Goal: Transaction & Acquisition: Purchase product/service

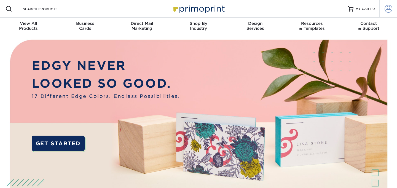
click at [388, 11] on span at bounding box center [389, 9] width 8 height 8
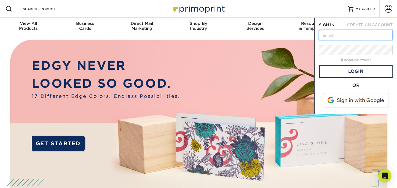
click at [343, 36] on input "text" at bounding box center [356, 35] width 74 height 10
type input "[EMAIL_ADDRESS][DOMAIN_NAME]"
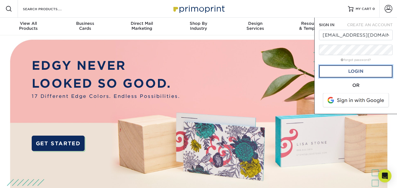
click at [351, 69] on link "Login" at bounding box center [356, 71] width 74 height 13
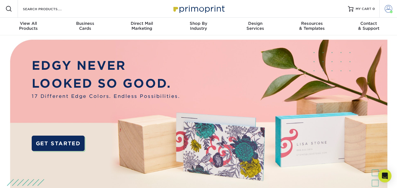
click at [391, 8] on span at bounding box center [389, 9] width 8 height 8
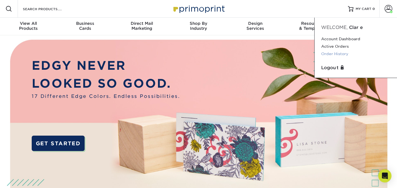
click at [334, 52] on link "Order History" at bounding box center [355, 53] width 69 height 7
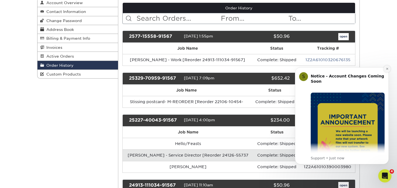
click at [387, 69] on icon "Dismiss notification" at bounding box center [387, 68] width 3 height 3
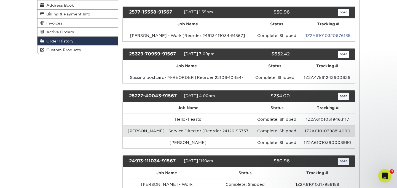
scroll to position [90, 0]
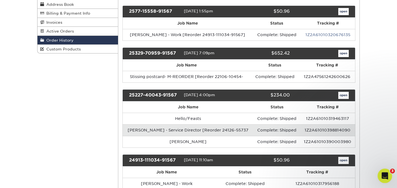
click at [384, 178] on icon "Open Intercom Messenger" at bounding box center [384, 175] width 9 height 9
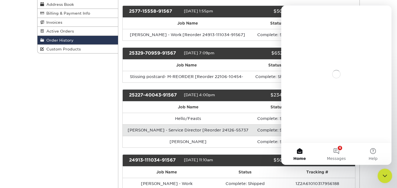
scroll to position [0, 0]
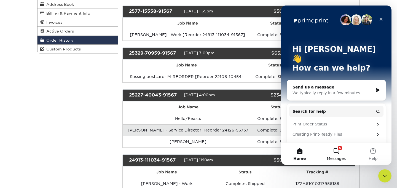
click at [339, 155] on button "5 Messages" at bounding box center [336, 154] width 37 height 22
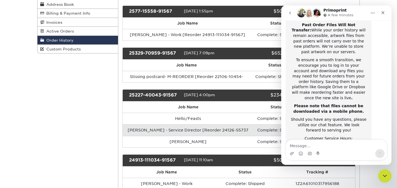
scroll to position [122, 0]
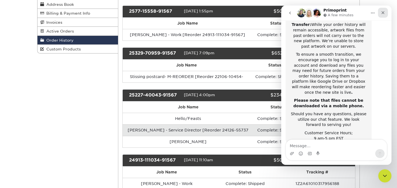
click at [384, 13] on icon "Close" at bounding box center [383, 12] width 4 height 4
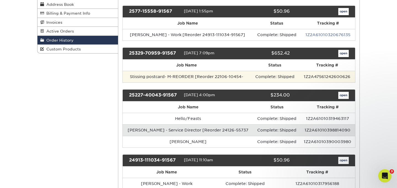
click at [255, 77] on td "Complete: Shipped" at bounding box center [275, 77] width 48 height 12
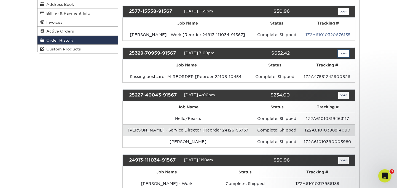
click at [343, 55] on link "open" at bounding box center [343, 53] width 10 height 7
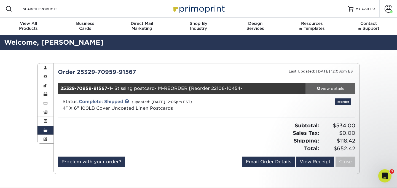
click at [327, 88] on div "view details" at bounding box center [331, 89] width 50 height 6
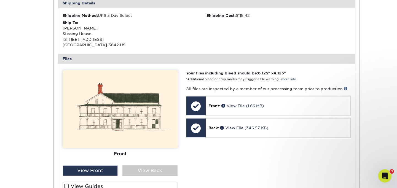
scroll to position [177, 0]
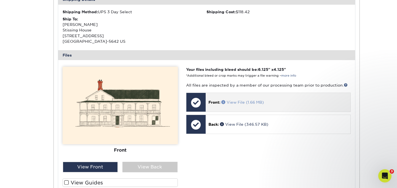
click at [232, 103] on link "View File (1.66 MB)" at bounding box center [243, 102] width 42 height 4
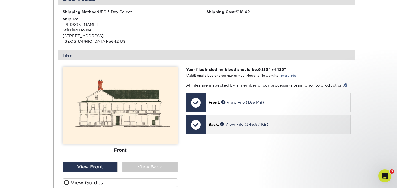
click at [253, 121] on div "Back: View File (346.57 KB)" at bounding box center [278, 124] width 145 height 19
click at [236, 127] on p "Back: View File (346.57 KB)" at bounding box center [278, 125] width 139 height 6
click at [258, 124] on link "View File (346.57 KB)" at bounding box center [244, 124] width 48 height 4
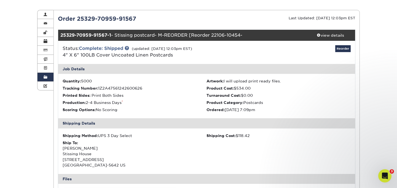
scroll to position [54, 0]
click at [343, 49] on link "Reorder" at bounding box center [342, 48] width 15 height 7
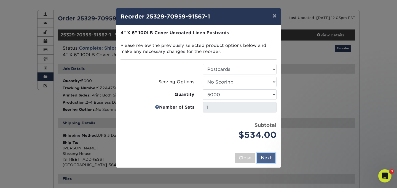
click at [270, 156] on button "Next" at bounding box center [266, 158] width 18 height 10
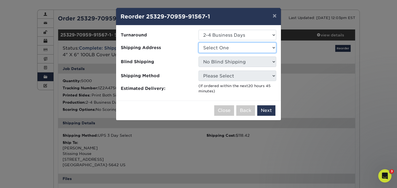
click at [258, 49] on select "Select One STISSING HOUSE STISSING HOUSE" at bounding box center [238, 47] width 78 height 10
select select "235053"
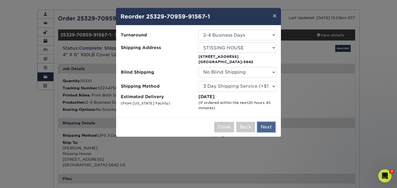
click at [267, 126] on button "Next" at bounding box center [266, 127] width 18 height 10
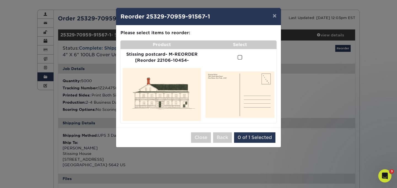
click at [240, 57] on span at bounding box center [240, 57] width 5 height 5
click at [0, 0] on input "checkbox" at bounding box center [0, 0] width 0 height 0
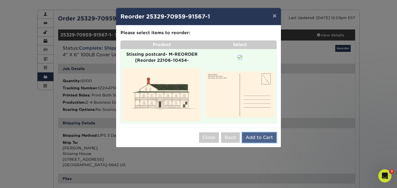
click at [258, 135] on button "Add to Cart" at bounding box center [259, 137] width 34 height 10
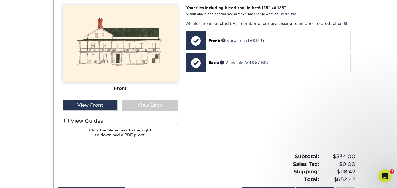
scroll to position [222, 0]
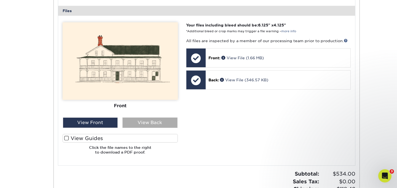
click at [165, 121] on div "View Back" at bounding box center [149, 123] width 55 height 10
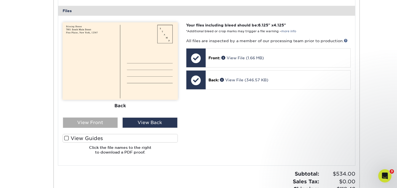
click at [90, 122] on div "View Front" at bounding box center [90, 123] width 55 height 10
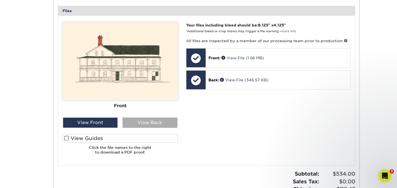
click at [135, 124] on div "View Back" at bounding box center [149, 123] width 55 height 10
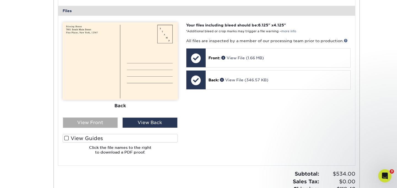
click at [79, 119] on div "View Front" at bounding box center [90, 123] width 55 height 10
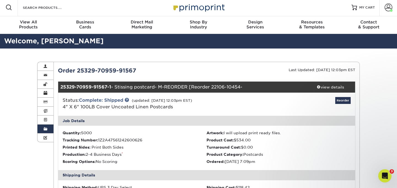
scroll to position [0, 0]
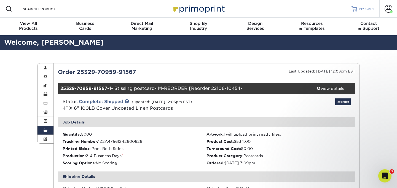
click at [359, 10] on span "MY CART" at bounding box center [367, 9] width 16 height 5
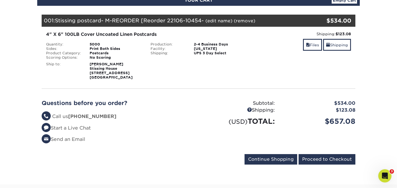
scroll to position [64, 0]
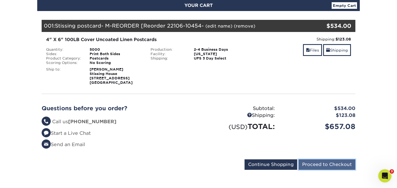
click at [332, 165] on input "Proceed to Checkout" at bounding box center [327, 164] width 57 height 10
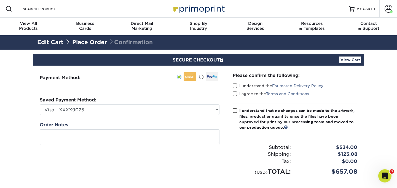
click at [235, 86] on span at bounding box center [235, 85] width 5 height 5
click at [0, 0] on input "I understand the Estimated Delivery Policy" at bounding box center [0, 0] width 0 height 0
click at [235, 93] on span at bounding box center [235, 93] width 5 height 5
click at [0, 0] on input "I agree to the Terms and Conditions" at bounding box center [0, 0] width 0 height 0
click at [234, 110] on span at bounding box center [235, 110] width 5 height 5
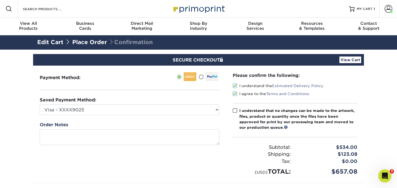
click at [0, 0] on input "I understand that no changes can be made to the artwork, files, product or quan…" at bounding box center [0, 0] width 0 height 0
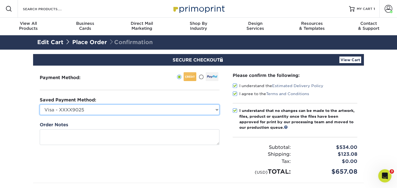
click at [209, 113] on select "Visa - XXXX9025 Visa - XXXX1237 Visa - XXXX0466 New Credit Card" at bounding box center [130, 110] width 180 height 10
select select "71073"
click at [40, 105] on select "Visa - XXXX9025 Visa - XXXX1237 Visa - XXXX0466 New Credit Card" at bounding box center [130, 110] width 180 height 10
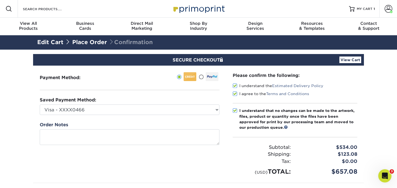
click at [391, 131] on section "SECURE CHECKOUT View Cart Payment Method: Saved Payment Method:" at bounding box center [198, 138] width 397 height 176
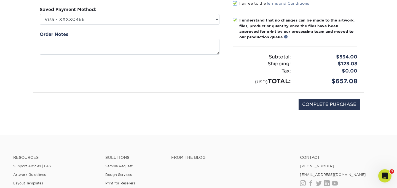
scroll to position [91, 0]
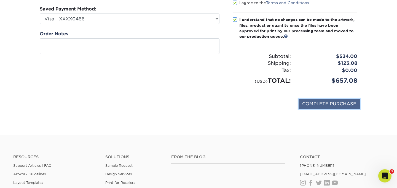
click at [324, 104] on input "COMPLETE PURCHASE" at bounding box center [329, 104] width 61 height 10
type input "PROCESSING, PLEASE WAIT..."
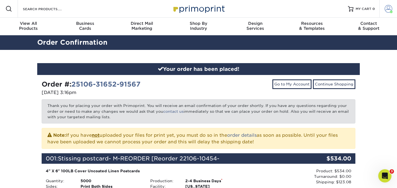
click at [387, 11] on span at bounding box center [389, 9] width 8 height 8
